Goal: Task Accomplishment & Management: Manage account settings

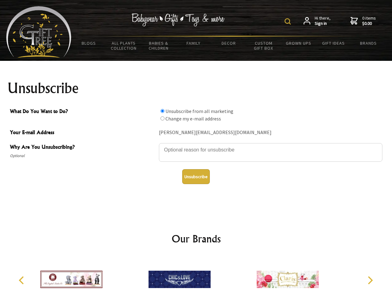
click at [289, 21] on img at bounding box center [288, 21] width 6 height 6
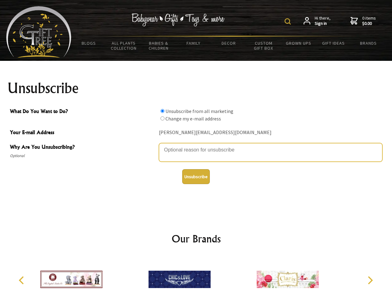
click at [196, 145] on textarea "Why Are You Unsubscribing?" at bounding box center [270, 152] width 223 height 19
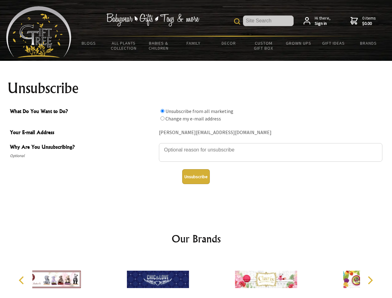
click at [162, 111] on input "What Do You Want to Do?" at bounding box center [162, 111] width 4 height 4
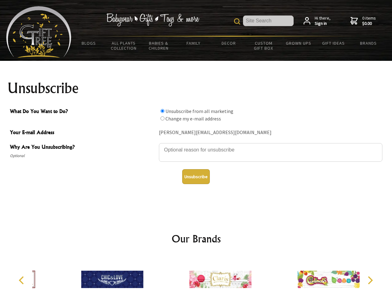
click at [162, 118] on input "What Do You Want to Do?" at bounding box center [162, 118] width 4 height 4
radio input "true"
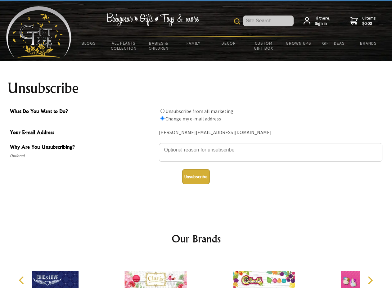
click at [196, 177] on button "Unsubscribe" at bounding box center [196, 176] width 28 height 15
click at [196, 277] on div at bounding box center [155, 280] width 108 height 48
click at [22, 280] on icon "Previous" at bounding box center [22, 280] width 8 height 8
click at [370, 280] on icon "Next" at bounding box center [370, 280] width 8 height 8
